Goal: Navigation & Orientation: Find specific page/section

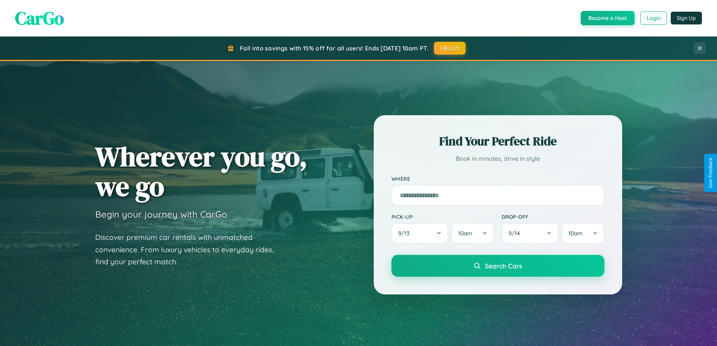
click at [653, 18] on button "Login" at bounding box center [654, 18] width 27 height 14
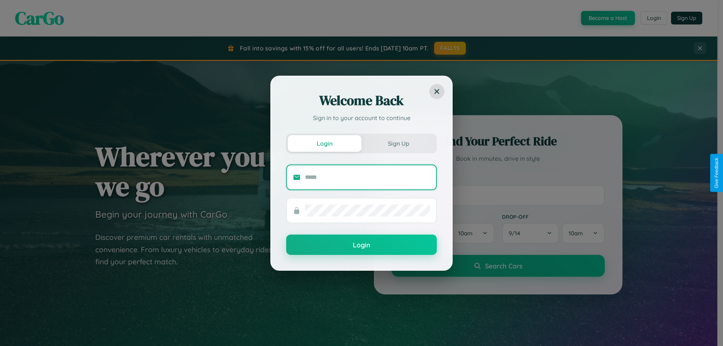
click at [368, 177] on input "text" at bounding box center [367, 177] width 125 height 12
type input "**********"
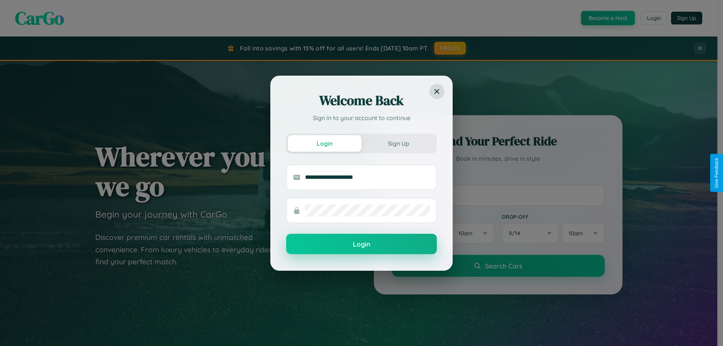
click at [362, 244] on button "Login" at bounding box center [361, 244] width 151 height 20
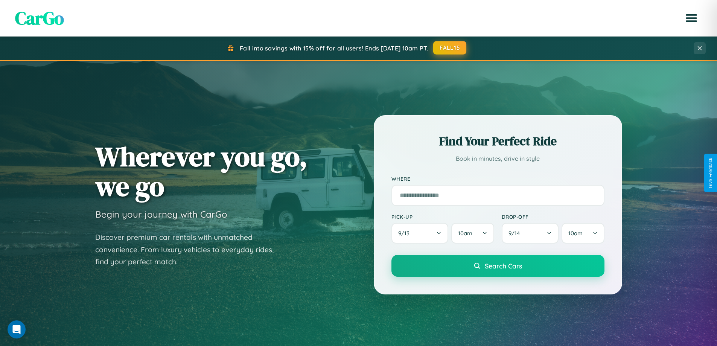
click at [450, 48] on button "FALL15" at bounding box center [449, 48] width 33 height 14
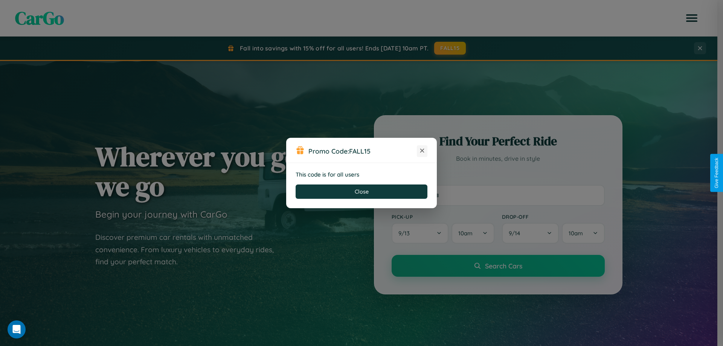
click at [422, 151] on icon at bounding box center [422, 151] width 8 height 8
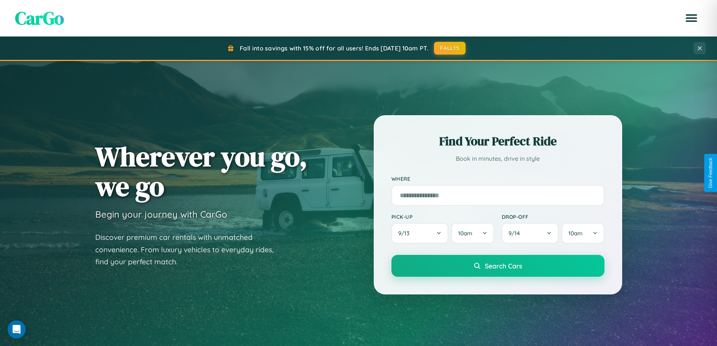
scroll to position [163, 0]
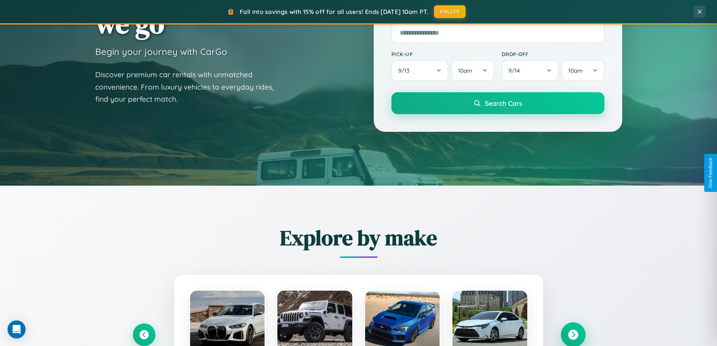
click at [573, 335] on icon at bounding box center [573, 335] width 10 height 10
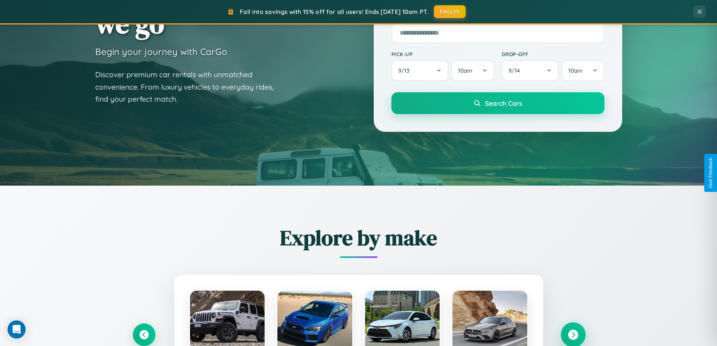
click at [573, 334] on icon at bounding box center [573, 335] width 10 height 10
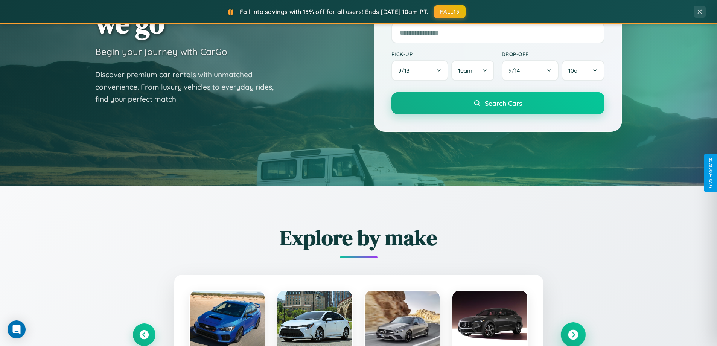
click at [573, 334] on icon at bounding box center [573, 335] width 10 height 10
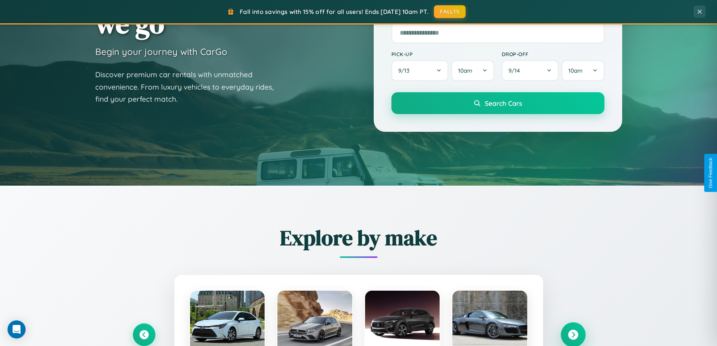
click at [573, 334] on icon at bounding box center [573, 335] width 10 height 10
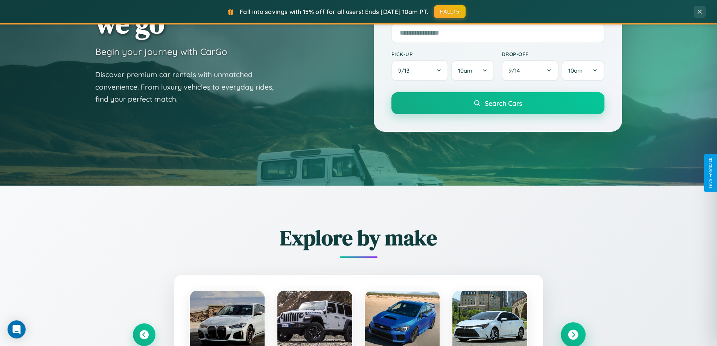
click at [573, 334] on icon at bounding box center [573, 335] width 10 height 10
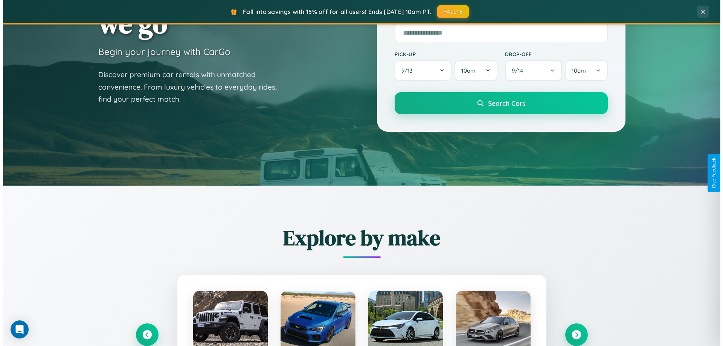
scroll to position [0, 0]
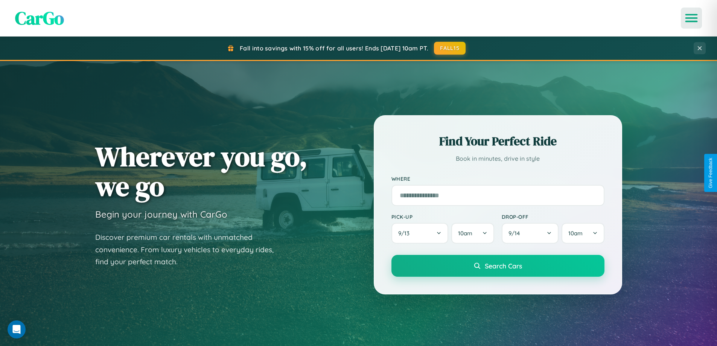
click at [692, 18] on icon "Open menu" at bounding box center [691, 18] width 11 height 7
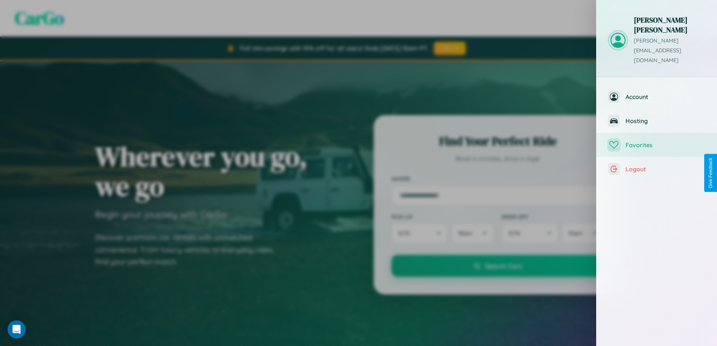
click at [657, 141] on span "Favorites" at bounding box center [666, 145] width 80 height 8
